Goal: Navigation & Orientation: Find specific page/section

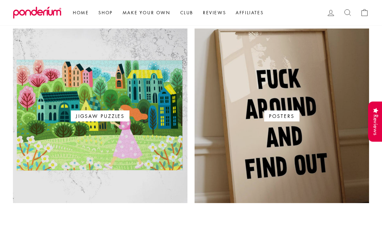
scroll to position [381, 0]
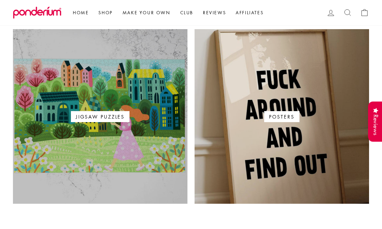
click at [67, 123] on link "Jigsaw Puzzles" at bounding box center [100, 116] width 175 height 175
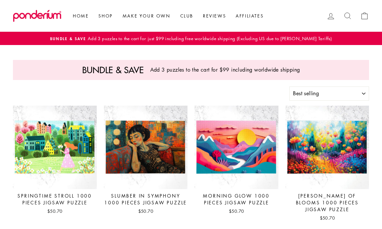
select select "best-selling"
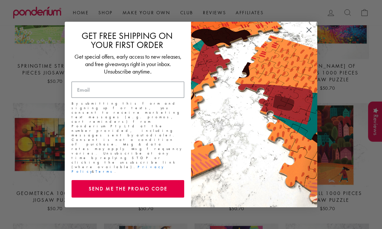
scroll to position [130, 0]
click at [307, 35] on circle "Close dialog" at bounding box center [309, 30] width 11 height 11
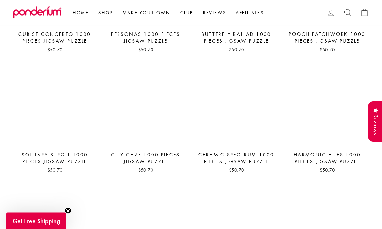
scroll to position [1978, 0]
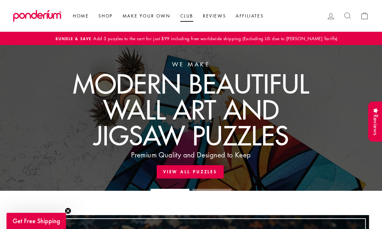
click at [190, 14] on link "Club" at bounding box center [187, 16] width 23 height 12
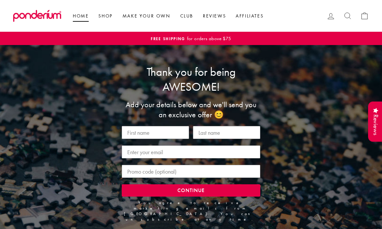
click at [77, 18] on link "Home" at bounding box center [81, 16] width 26 height 12
